Goal: Transaction & Acquisition: Purchase product/service

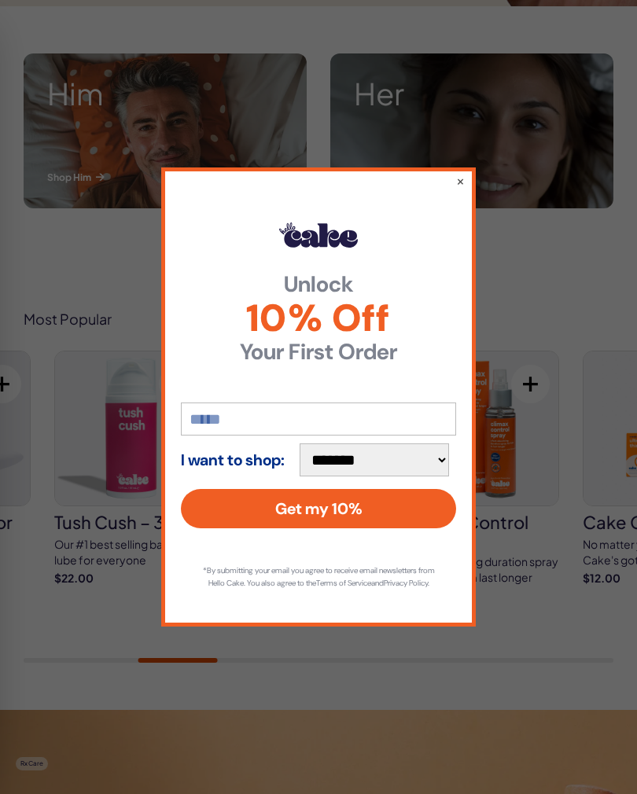
click at [463, 180] on button "×" at bounding box center [460, 181] width 9 height 16
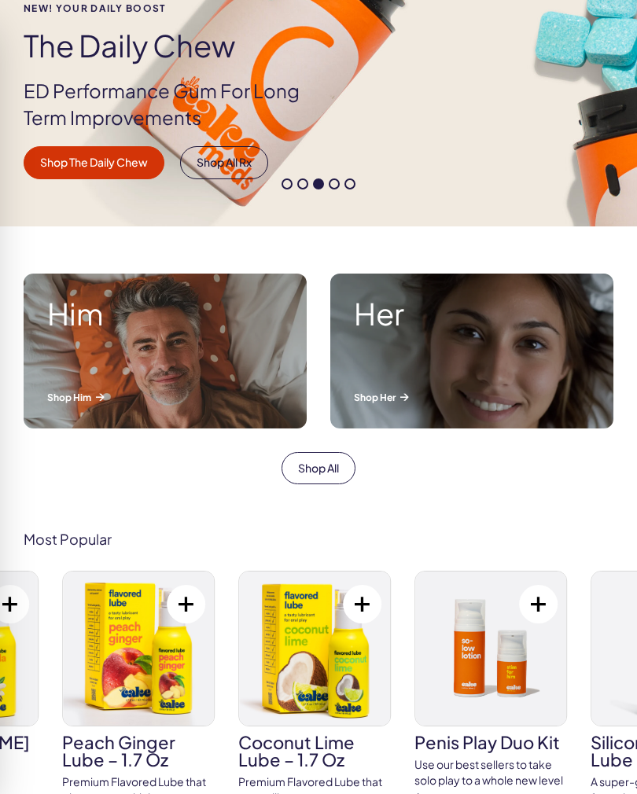
scroll to position [284, 0]
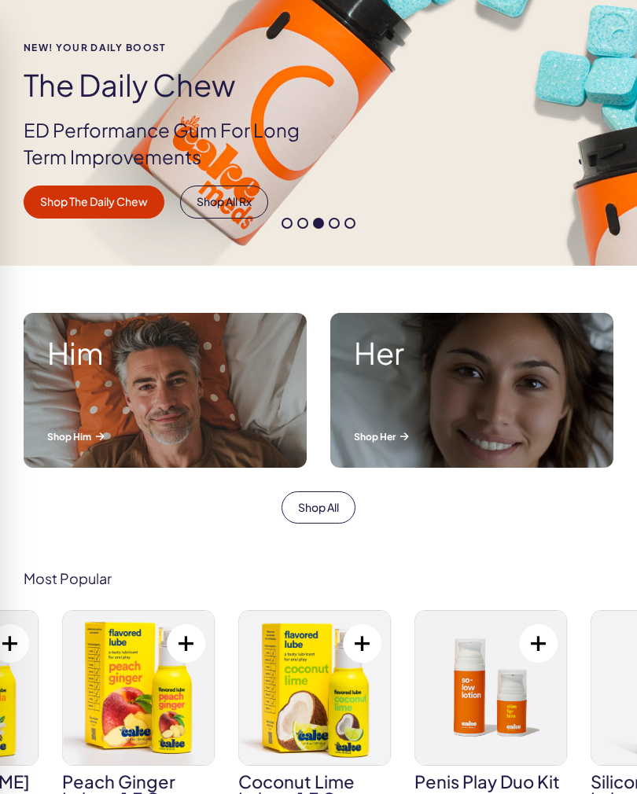
click at [80, 438] on p "Shop Him" at bounding box center [165, 436] width 236 height 13
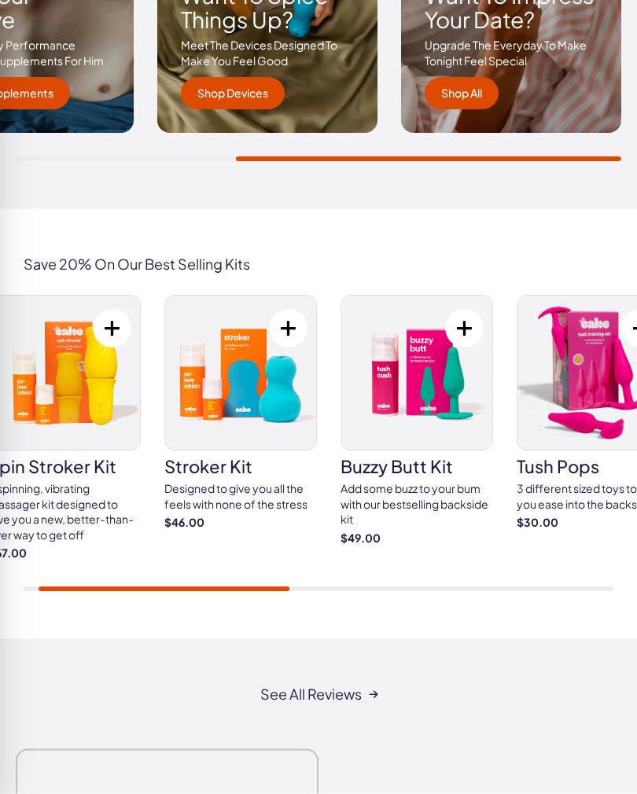
scroll to position [2648, 0]
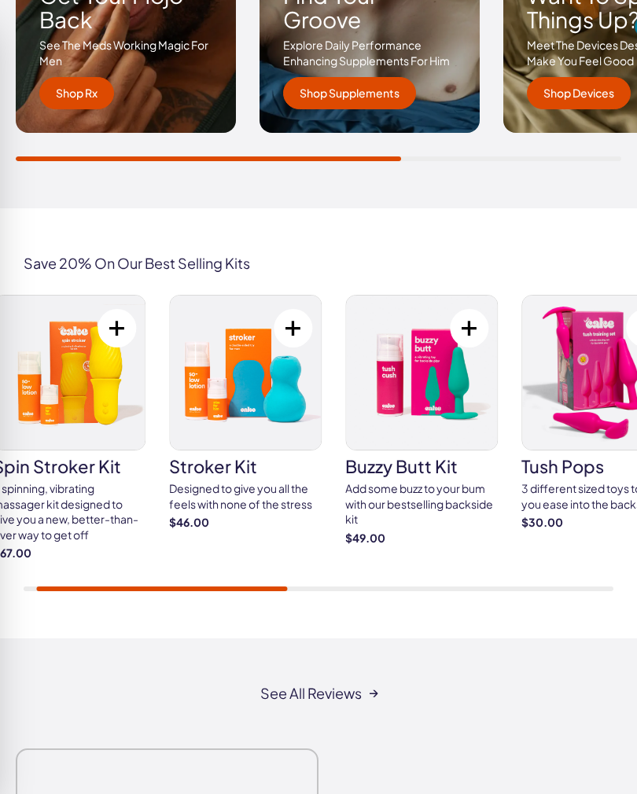
click at [533, 498] on div "3 different sized toys to help you ease into the backside" at bounding box center [597, 496] width 153 height 31
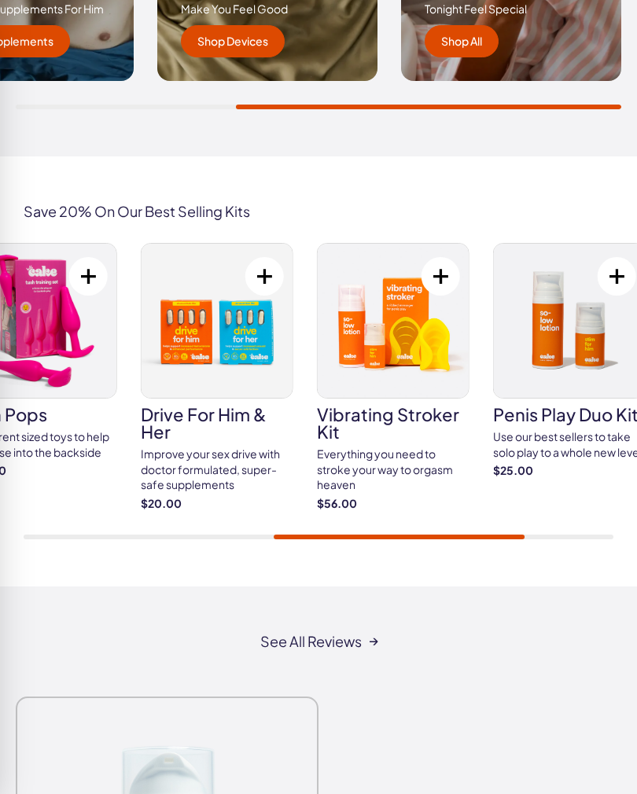
scroll to position [2604, 0]
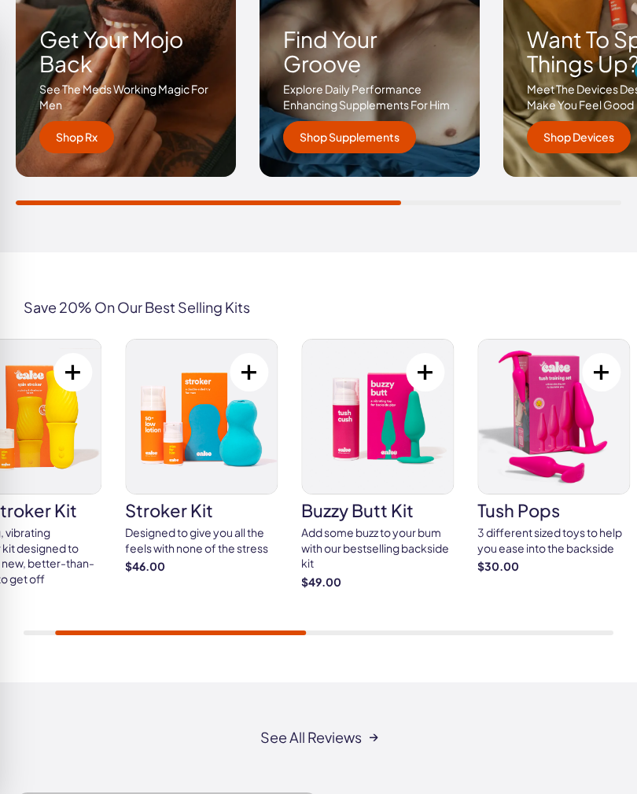
click at [72, 454] on img at bounding box center [25, 417] width 151 height 154
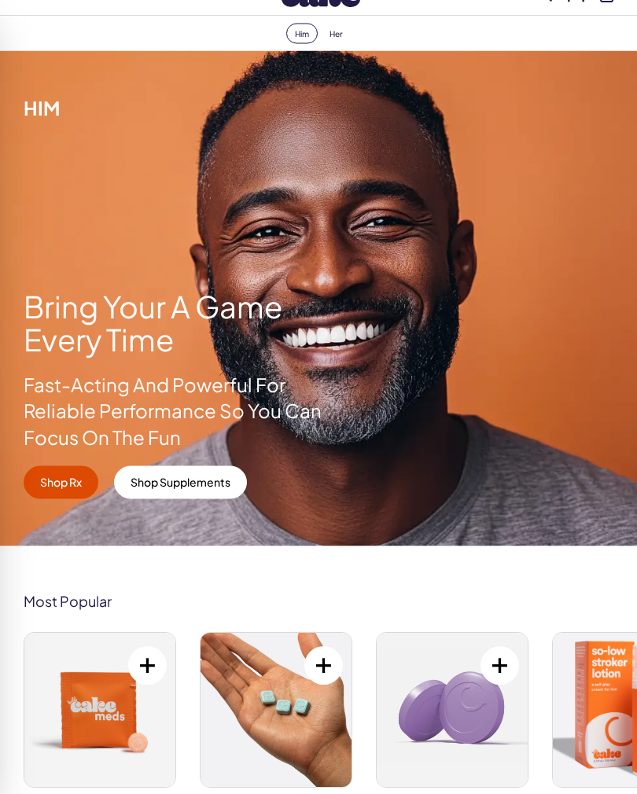
scroll to position [0, 0]
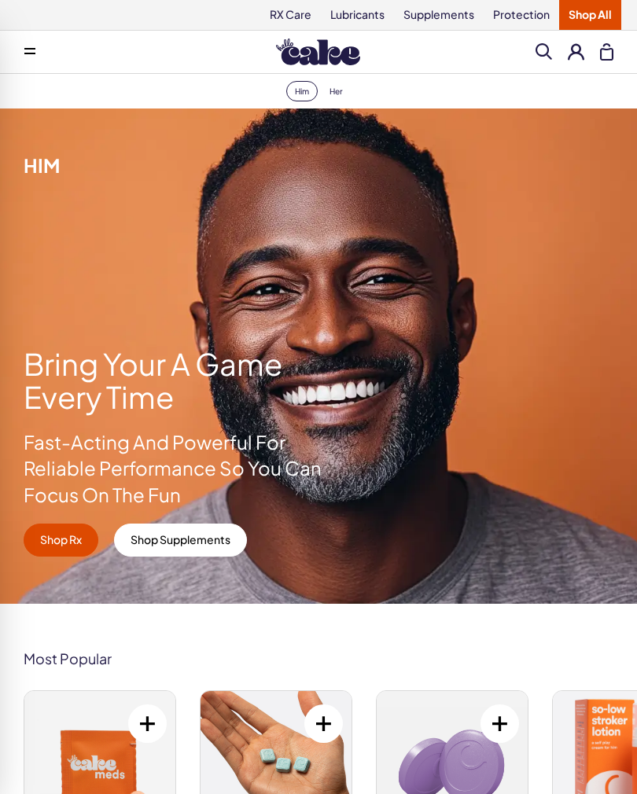
click at [28, 53] on icon at bounding box center [29, 54] width 11 height 2
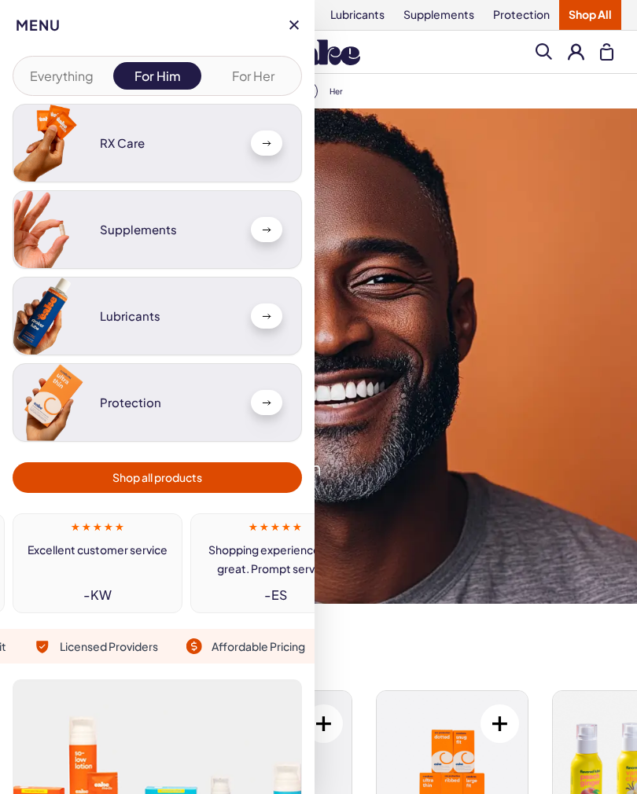
click at [292, 28] on button at bounding box center [293, 24] width 9 height 9
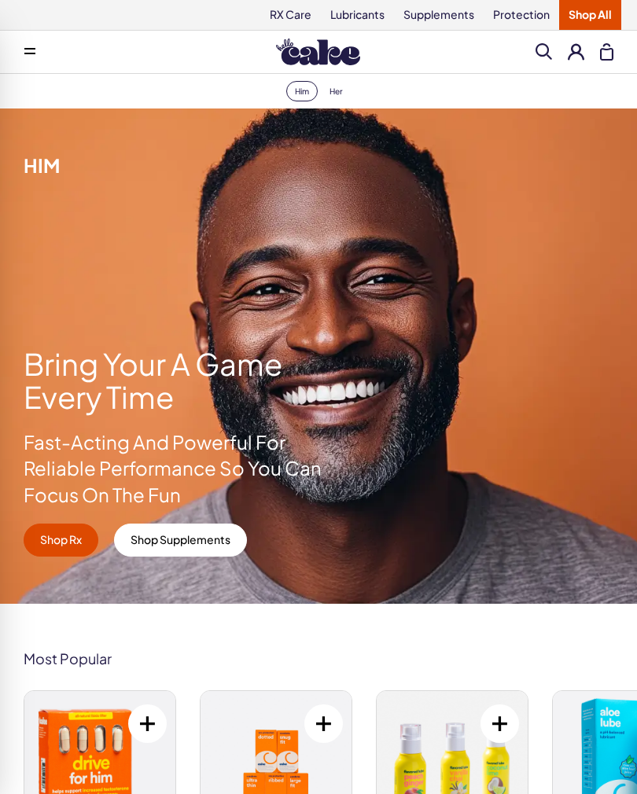
click at [57, 534] on link "Shop Rx" at bounding box center [61, 540] width 75 height 33
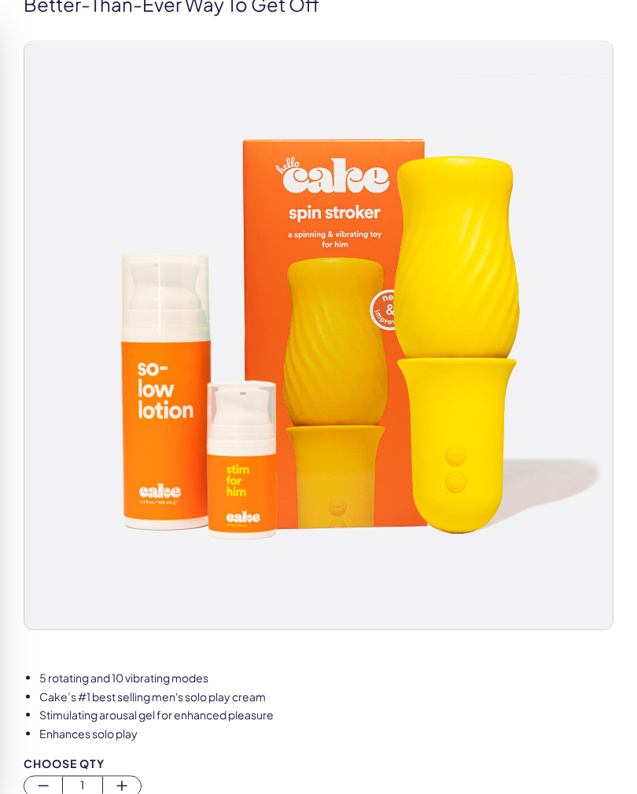
scroll to position [234, 0]
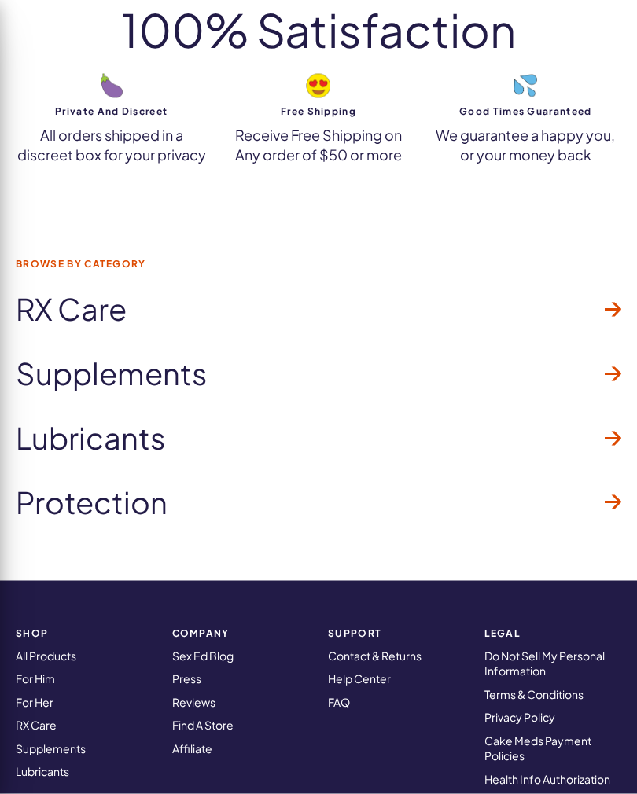
scroll to position [2229, 0]
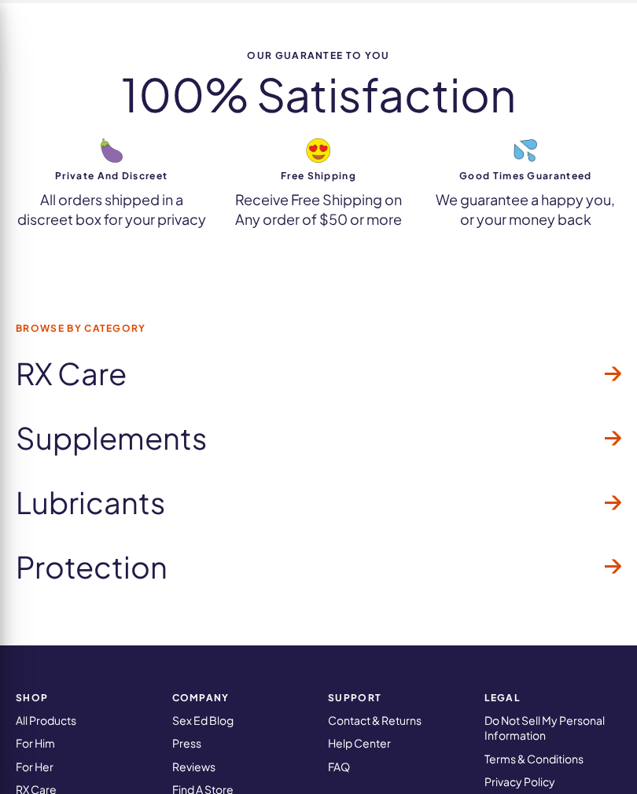
click at [49, 421] on span "Supplements" at bounding box center [111, 437] width 191 height 33
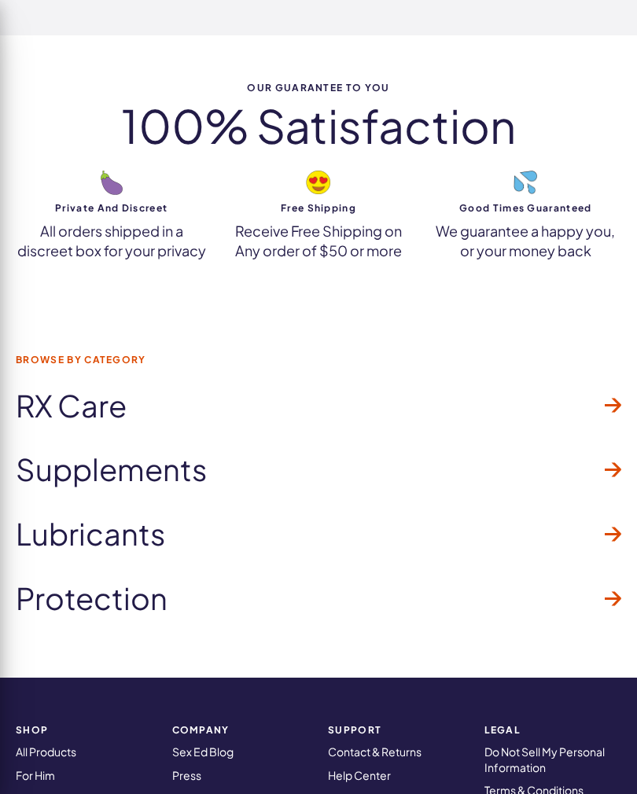
scroll to position [2183, 0]
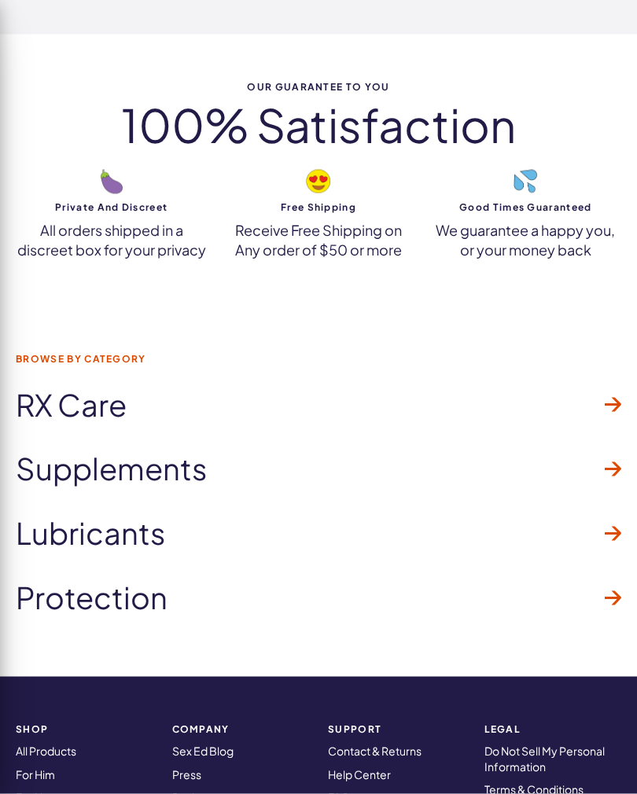
click at [111, 594] on span "Protection" at bounding box center [92, 597] width 152 height 33
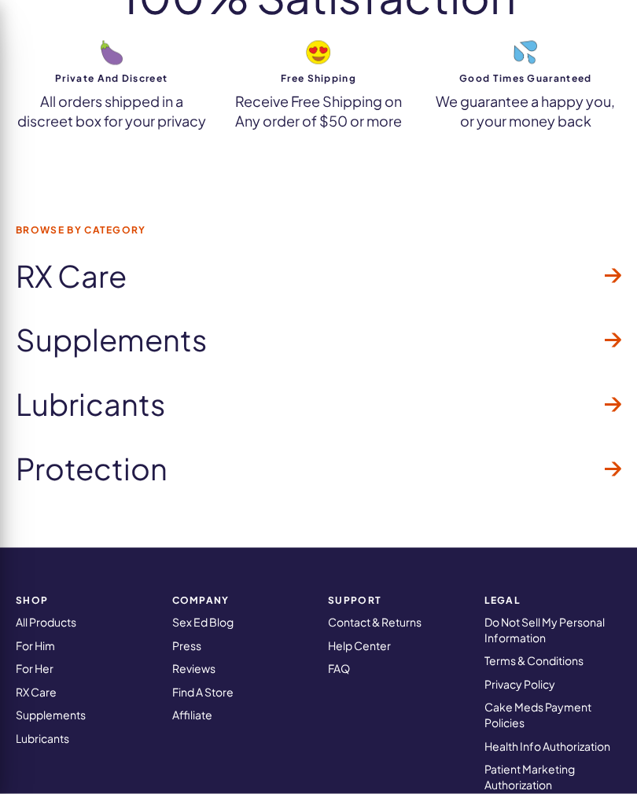
scroll to position [2060, 0]
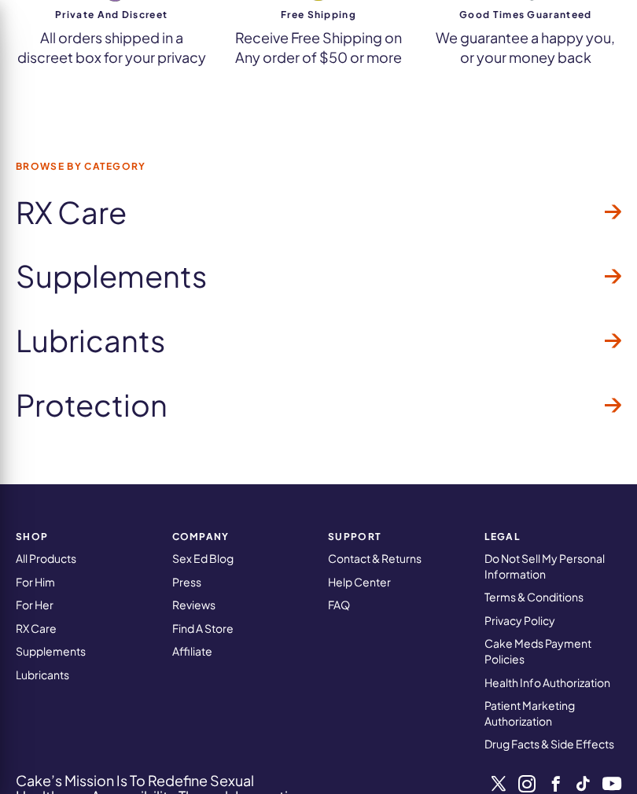
click at [34, 575] on link "For Him" at bounding box center [35, 582] width 39 height 14
